Goal: Task Accomplishment & Management: Manage account settings

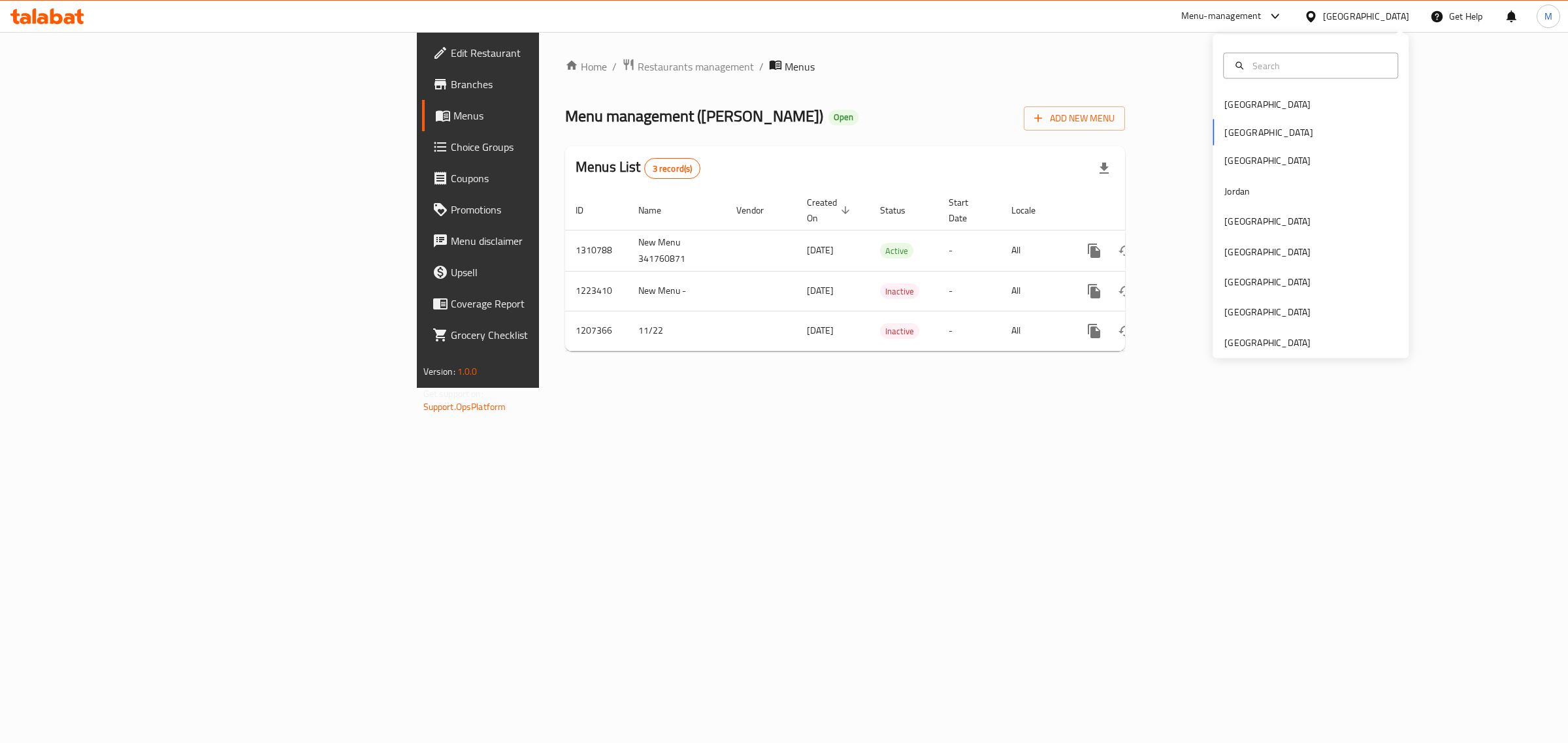
click at [1225, 354] on div "[GEOGRAPHIC_DATA] [GEOGRAPHIC_DATA] [GEOGRAPHIC_DATA] [GEOGRAPHIC_DATA] [GEOGRA…" at bounding box center [1311, 197] width 196 height 324
click at [1226, 345] on div "[GEOGRAPHIC_DATA]" at bounding box center [1268, 342] width 87 height 15
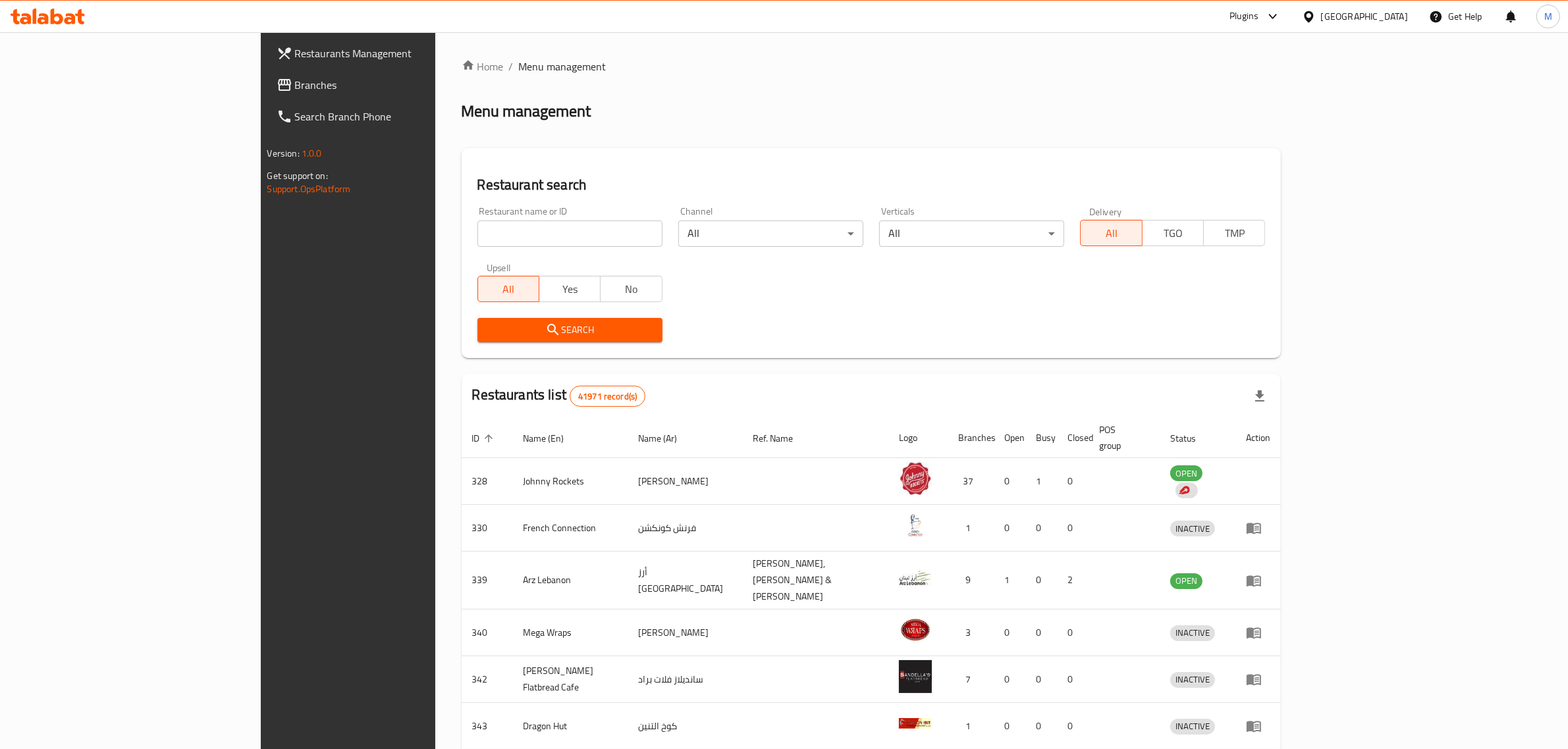
click at [478, 233] on input "search" at bounding box center [570, 233] width 185 height 26
paste input "706461"
type input "706461"
click button "Search" at bounding box center [570, 330] width 185 height 25
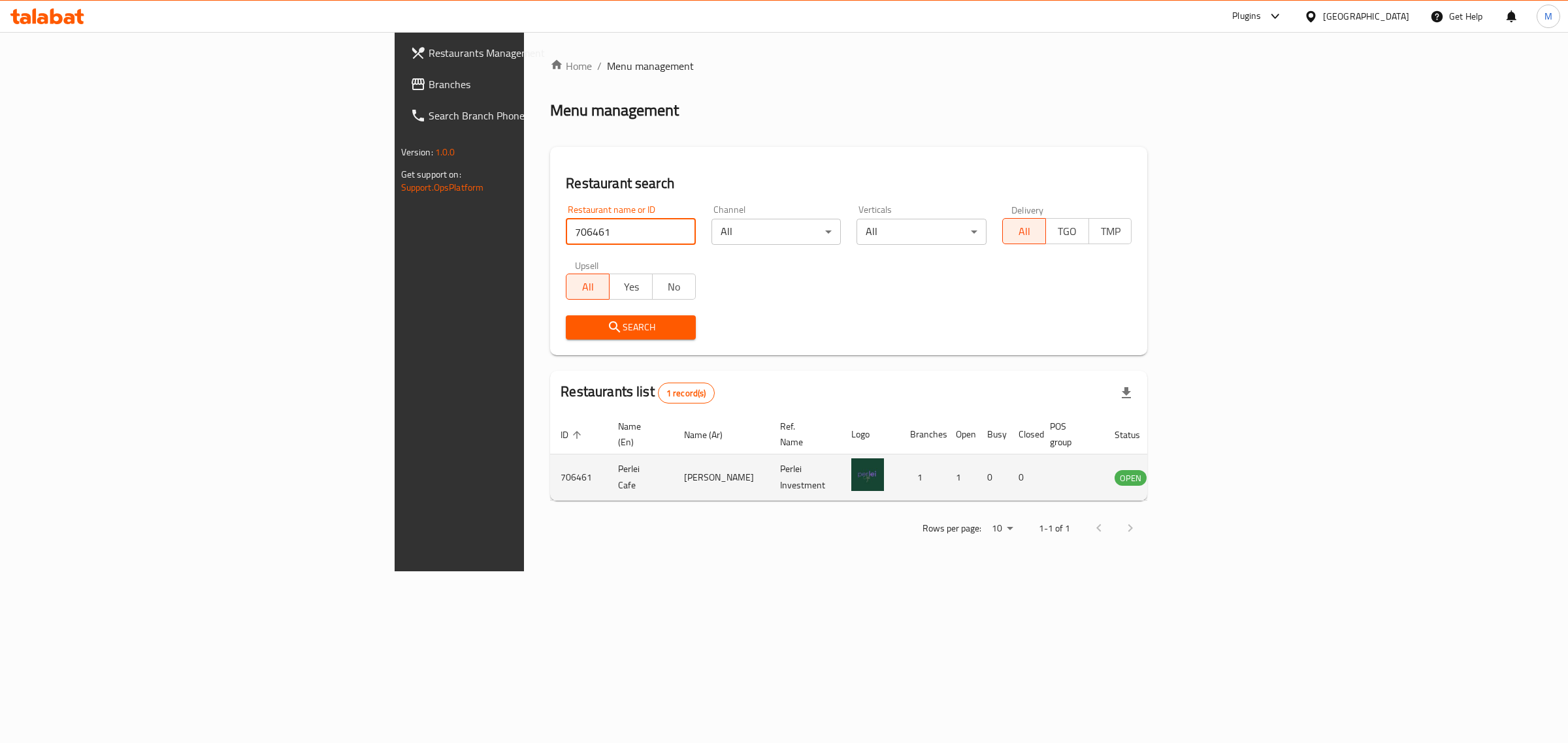
click at [1198, 473] on icon "enhanced table" at bounding box center [1191, 479] width 15 height 11
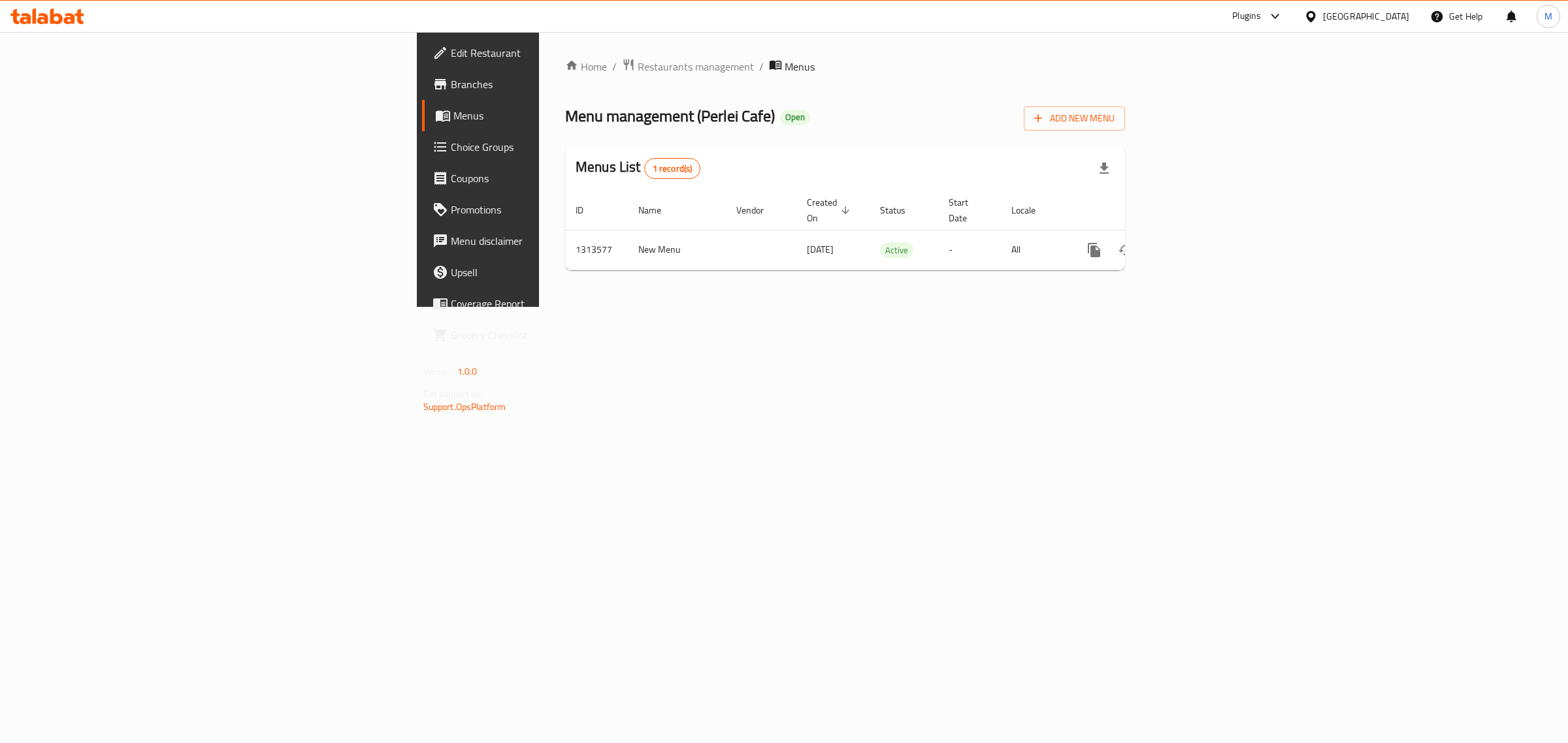
click at [451, 53] on span "Edit Restaurant" at bounding box center [560, 53] width 218 height 15
